Goal: Check status: Check status

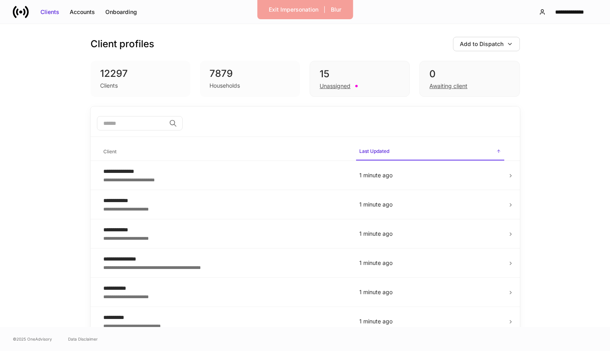
click at [137, 79] on div "12297" at bounding box center [140, 73] width 81 height 13
click at [348, 83] on div "Unassigned" at bounding box center [335, 86] width 31 height 8
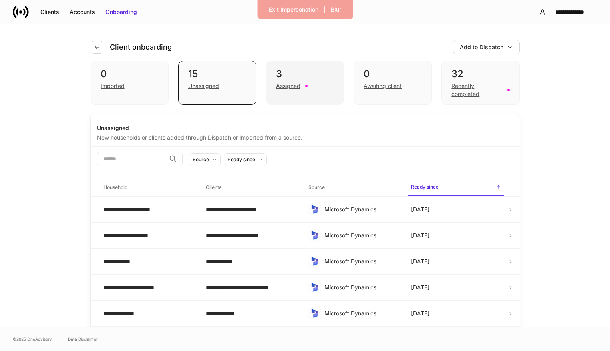
click at [303, 96] on div "3 Assigned" at bounding box center [305, 83] width 78 height 44
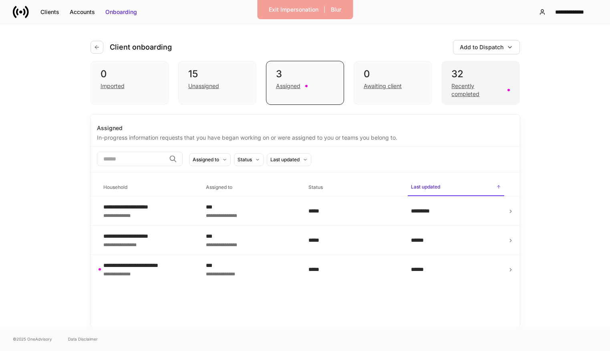
click at [470, 89] on div "Recently completed" at bounding box center [477, 90] width 51 height 16
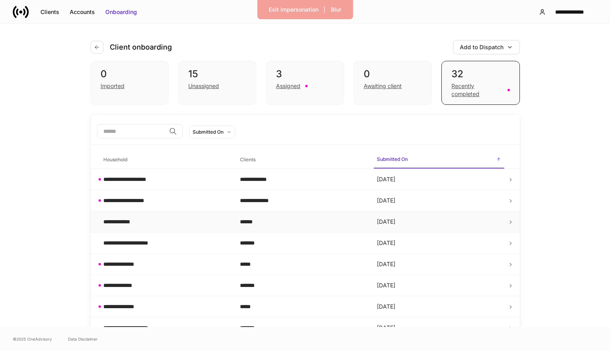
click at [260, 228] on td "******" at bounding box center [302, 222] width 137 height 21
click at [246, 251] on td "*******" at bounding box center [302, 243] width 137 height 21
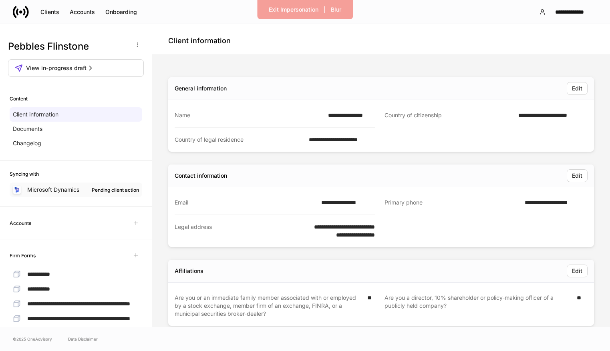
click at [75, 187] on p "Microsoft Dynamics" at bounding box center [53, 190] width 52 height 8
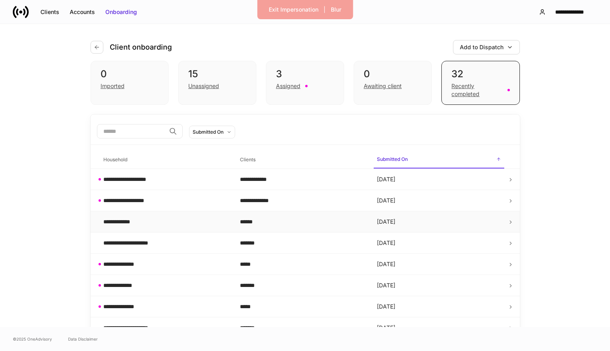
click at [278, 218] on div "******" at bounding box center [302, 222] width 124 height 8
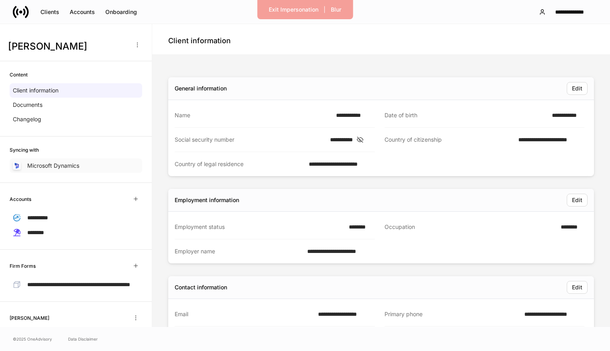
click at [92, 162] on div "Microsoft Dynamics" at bounding box center [76, 166] width 133 height 14
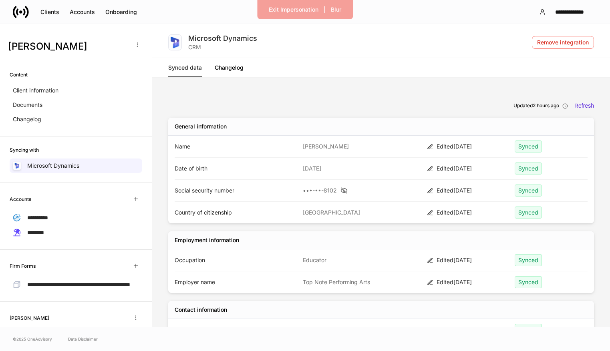
click at [538, 104] on h6 "Updated 2 hours ago" at bounding box center [537, 106] width 46 height 8
click at [585, 107] on div "Refresh" at bounding box center [584, 106] width 20 height 7
click at [308, 10] on div "Exit Impersonation" at bounding box center [294, 10] width 50 height 8
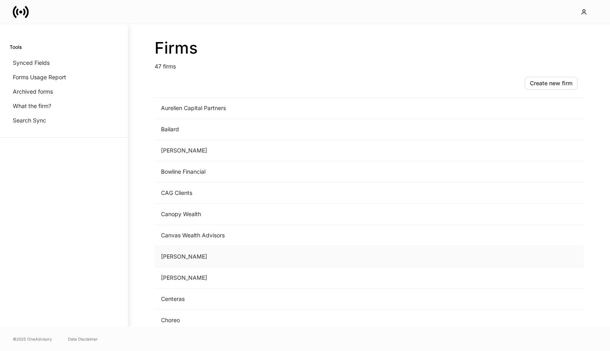
scroll to position [96, 0]
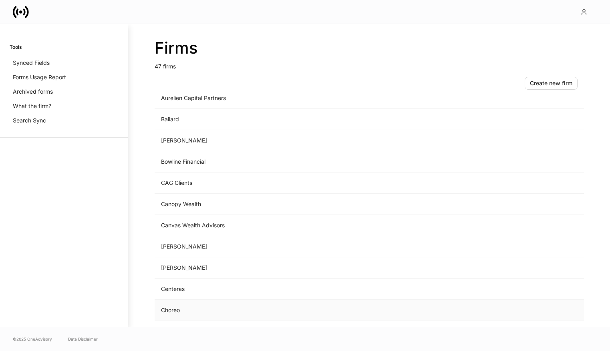
click at [207, 312] on td "Choreo" at bounding box center [303, 310] width 296 height 21
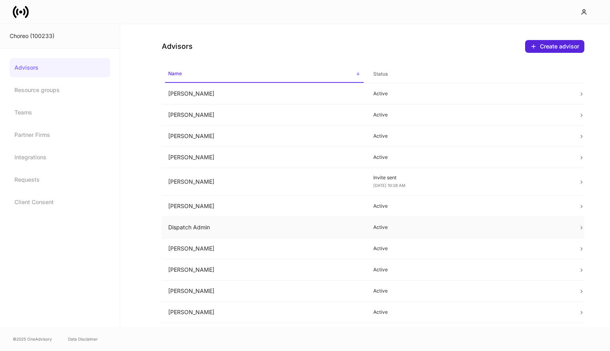
click at [246, 229] on td "Dispatch Admin" at bounding box center [264, 227] width 205 height 21
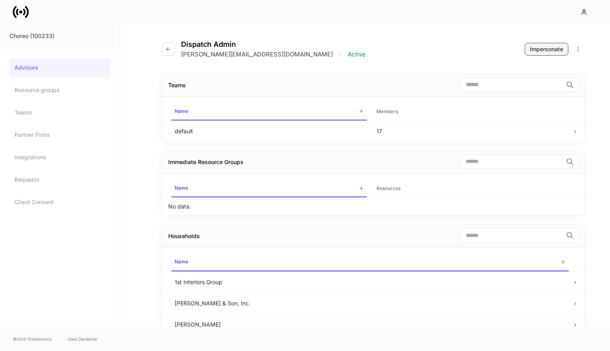
click at [539, 46] on div "Impersonate" at bounding box center [546, 49] width 33 height 8
